Goal: Contribute content: Contribute content

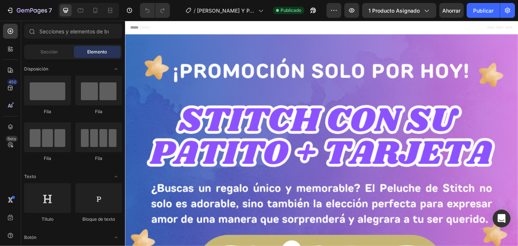
drag, startPoint x: 94, startPoint y: 21, endPoint x: 96, endPoint y: 17, distance: 4.0
click at [94, 21] on div "7 Version history / [PERSON_NAME] Y PATITO Publicado Avance 1 producto asignado…" at bounding box center [259, 10] width 518 height 21
drag, startPoint x: 97, startPoint y: 15, endPoint x: 100, endPoint y: 12, distance: 4.2
click at [97, 15] on div at bounding box center [96, 10] width 12 height 12
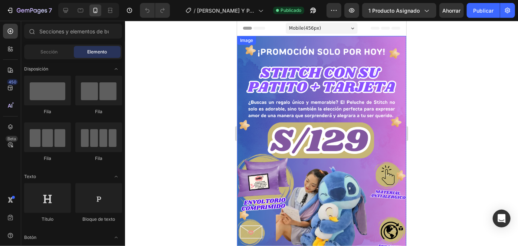
click at [276, 94] on img at bounding box center [321, 169] width 169 height 267
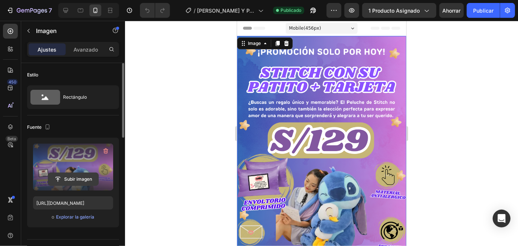
click at [73, 180] on input "file" at bounding box center [73, 179] width 50 height 13
click at [80, 10] on icon at bounding box center [80, 10] width 7 height 7
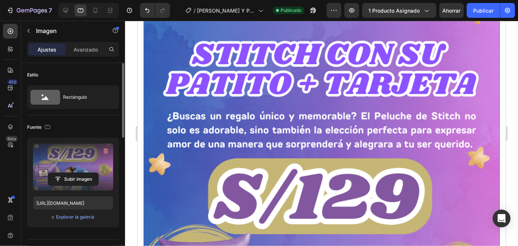
scroll to position [135, 0]
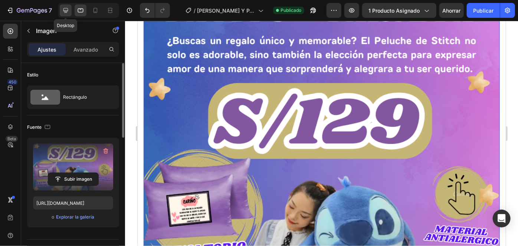
click at [67, 14] on icon at bounding box center [65, 10] width 7 height 7
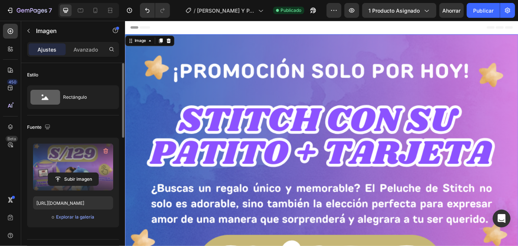
click at [89, 180] on input "file" at bounding box center [73, 179] width 50 height 13
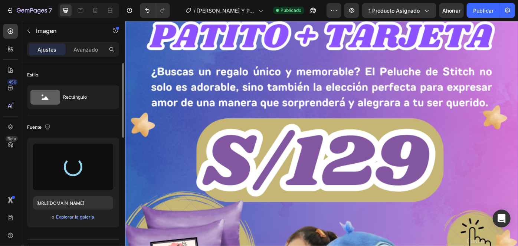
type input "[URL][DOMAIN_NAME]"
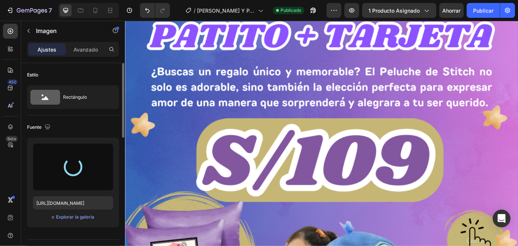
scroll to position [135, 0]
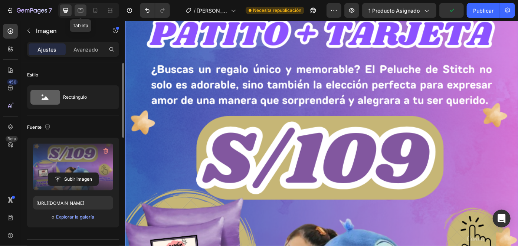
click at [81, 10] on icon at bounding box center [80, 10] width 7 height 7
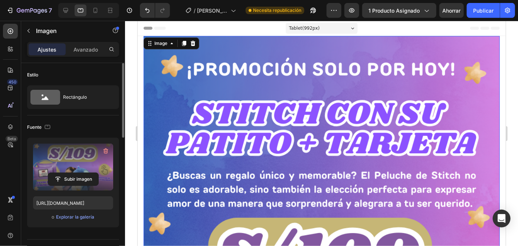
click at [101, 11] on div at bounding box center [88, 10] width 61 height 15
click at [95, 14] on icon at bounding box center [95, 10] width 7 height 7
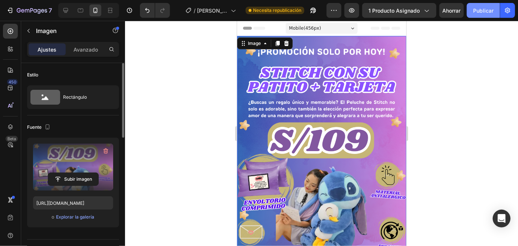
click at [489, 7] on font "Publicar" at bounding box center [484, 11] width 20 height 8
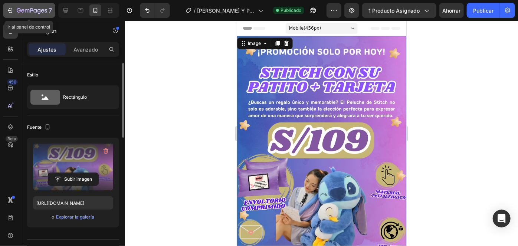
click at [17, 10] on icon "button" at bounding box center [32, 11] width 30 height 6
